Goal: Book appointment/travel/reservation

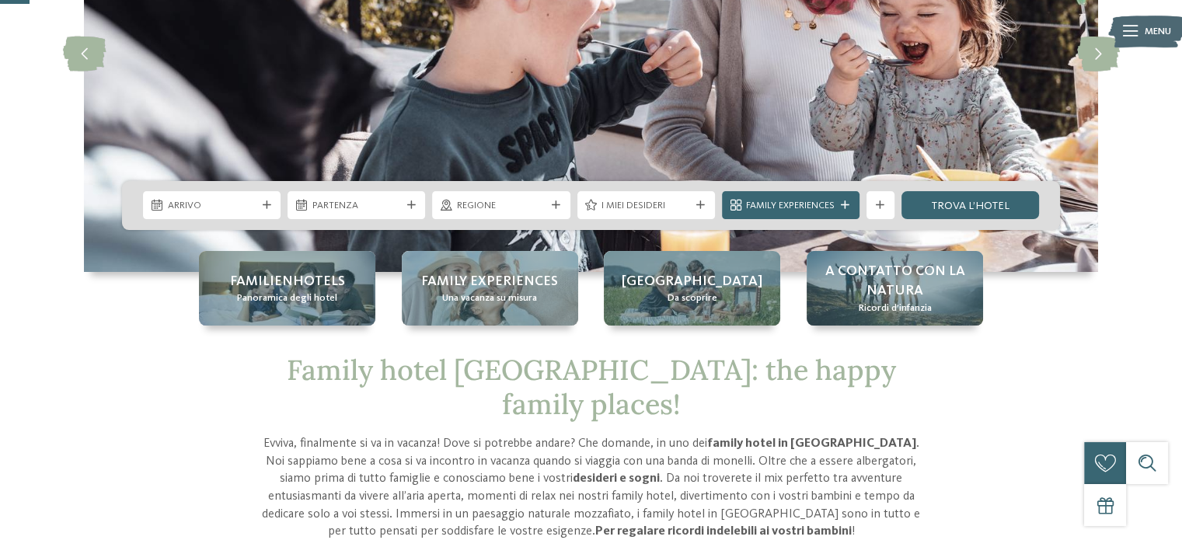
scroll to position [155, 0]
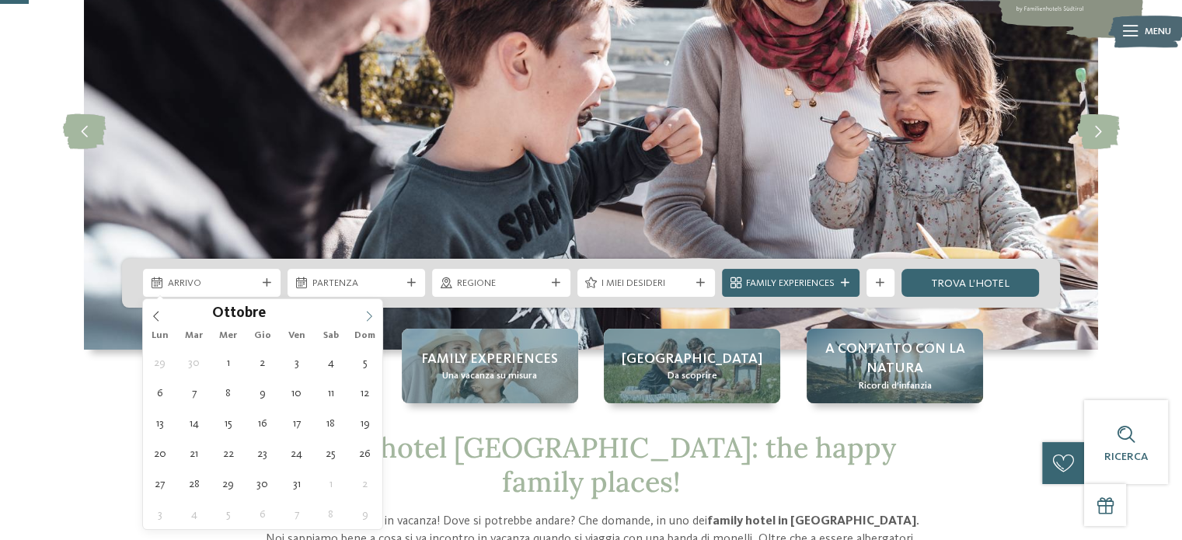
click at [364, 315] on icon at bounding box center [369, 316] width 11 height 11
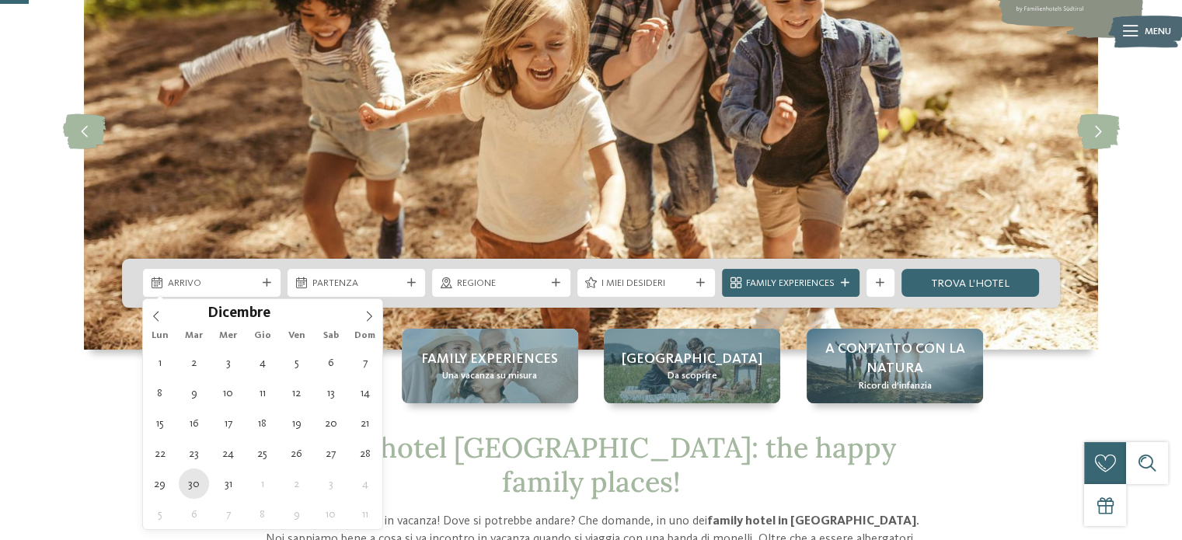
type div "[DATE]"
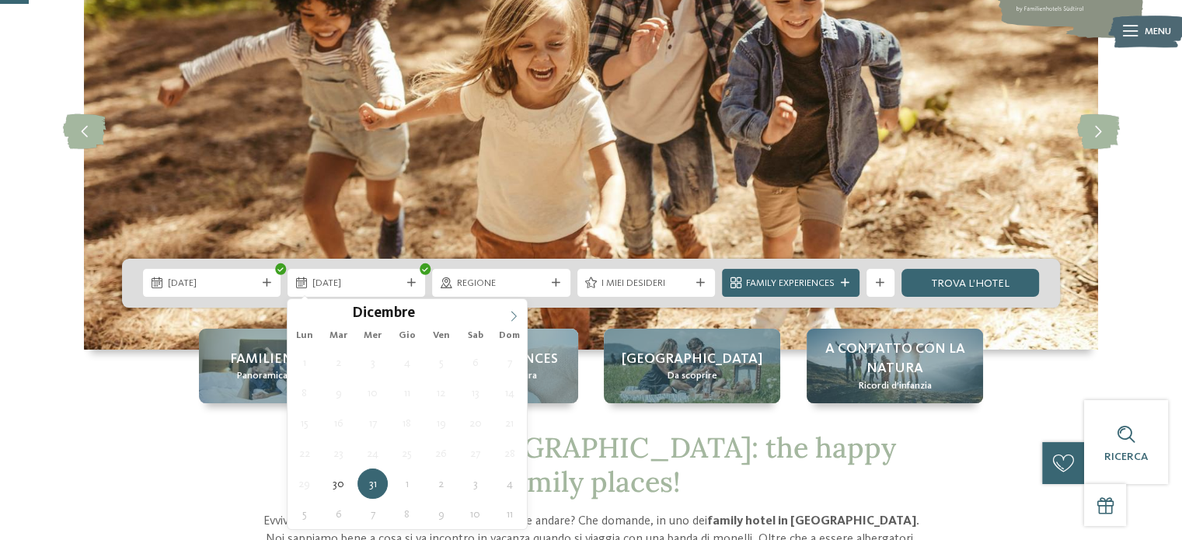
type input "****"
click at [510, 313] on icon at bounding box center [513, 316] width 11 height 11
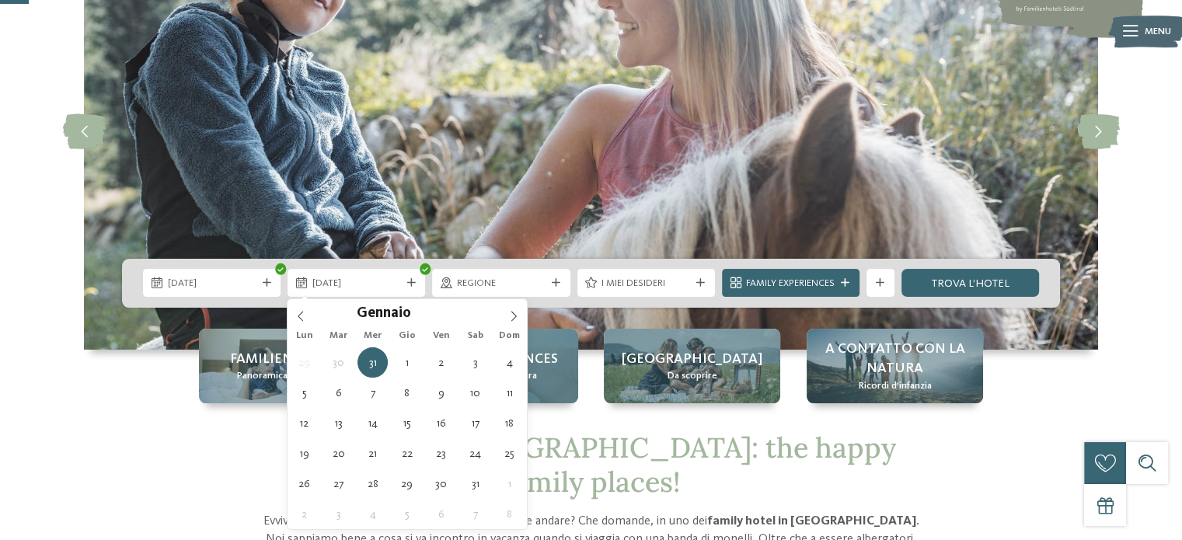
type div "[DATE]"
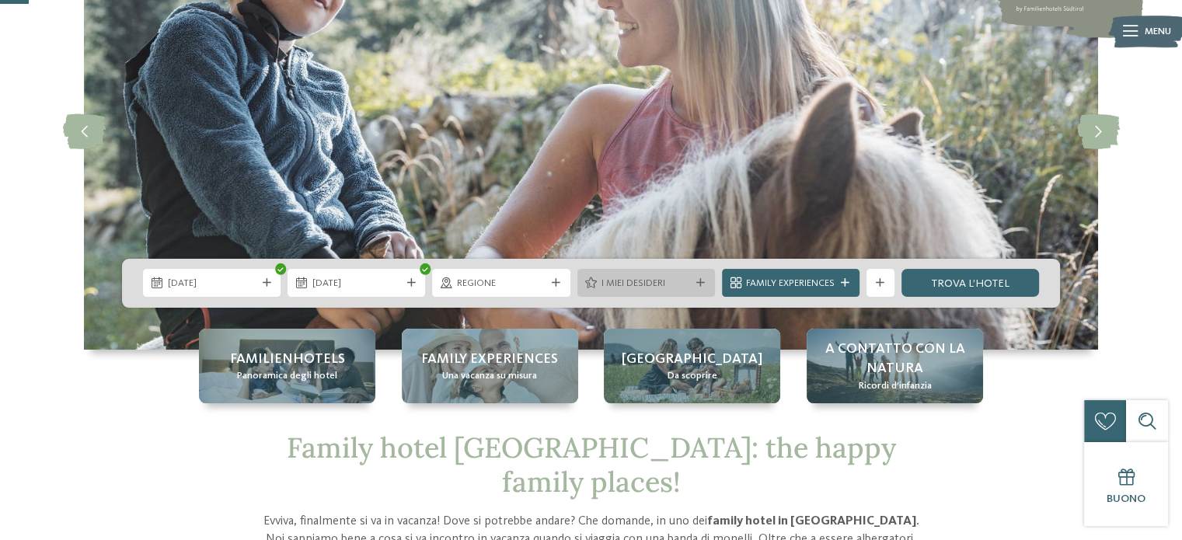
click at [653, 285] on span "I miei desideri" at bounding box center [645, 284] width 89 height 14
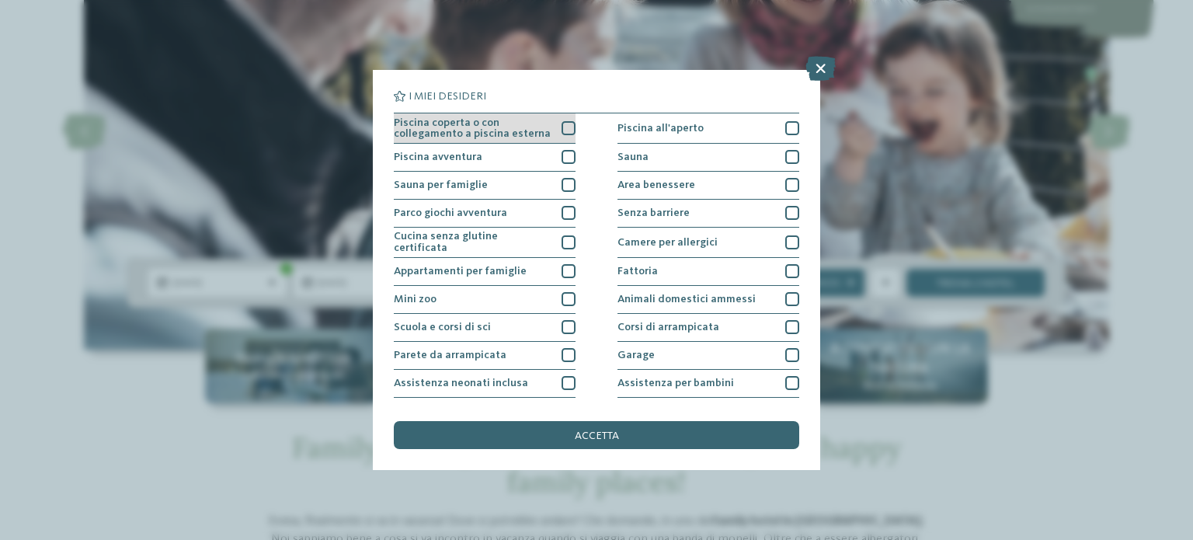
click at [518, 127] on span "Piscina coperta o con collegamento a piscina esterna" at bounding box center [473, 128] width 158 height 23
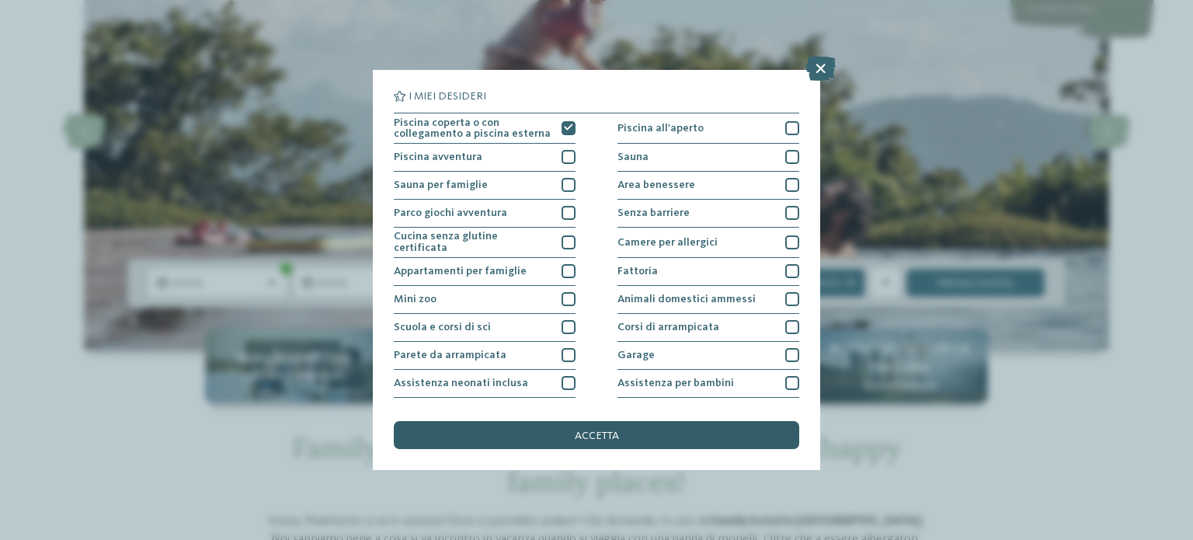
click at [630, 440] on div "accetta" at bounding box center [597, 435] width 406 height 28
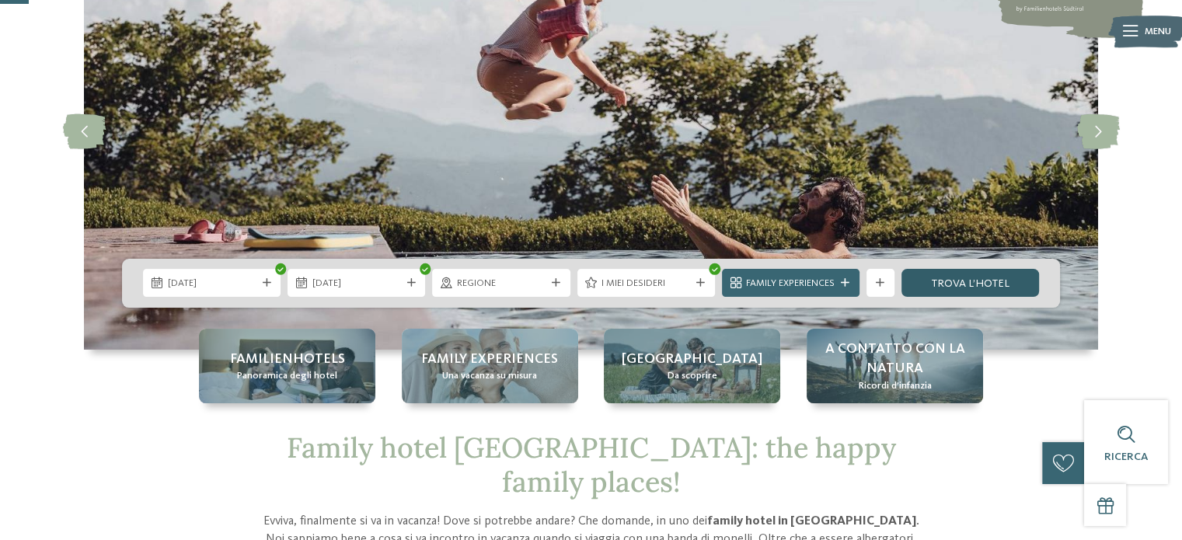
click at [976, 284] on link "trova l’hotel" at bounding box center [970, 283] width 138 height 28
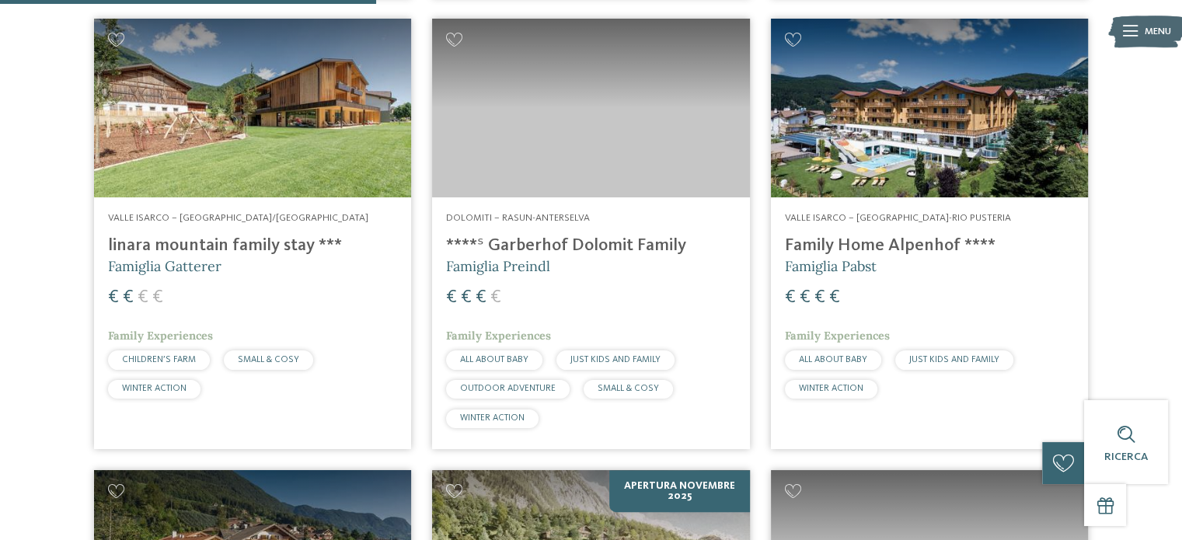
scroll to position [994, 0]
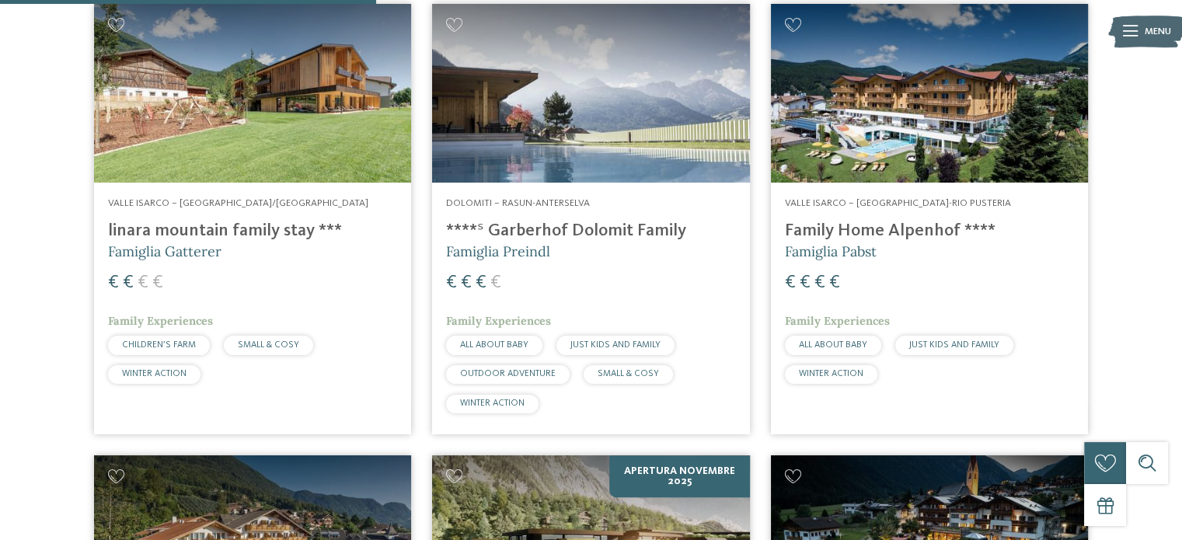
click at [171, 228] on h4 "linara mountain family stay ***" at bounding box center [252, 231] width 289 height 21
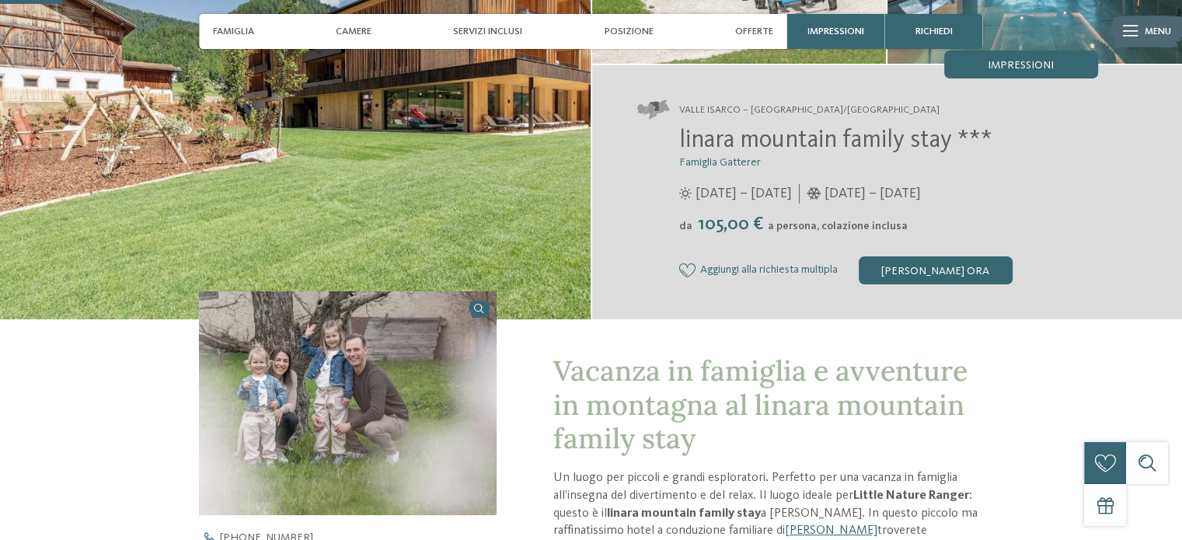
scroll to position [311, 0]
